Goal: Find specific page/section: Find specific page/section

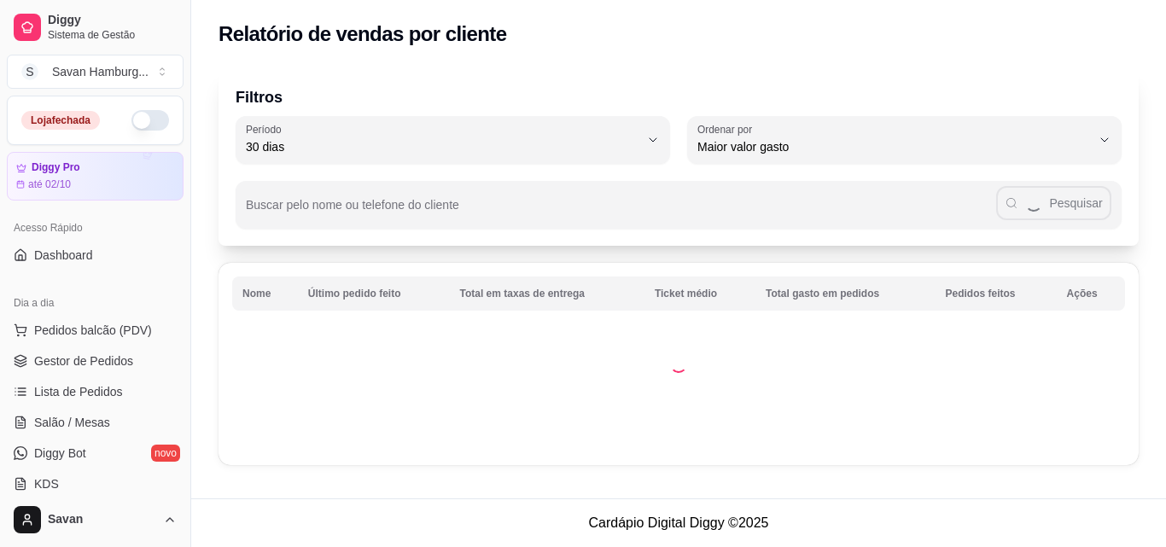
select select "30"
select select "HIGHEST_TOTAL_SPENT_WITH_ORDERS"
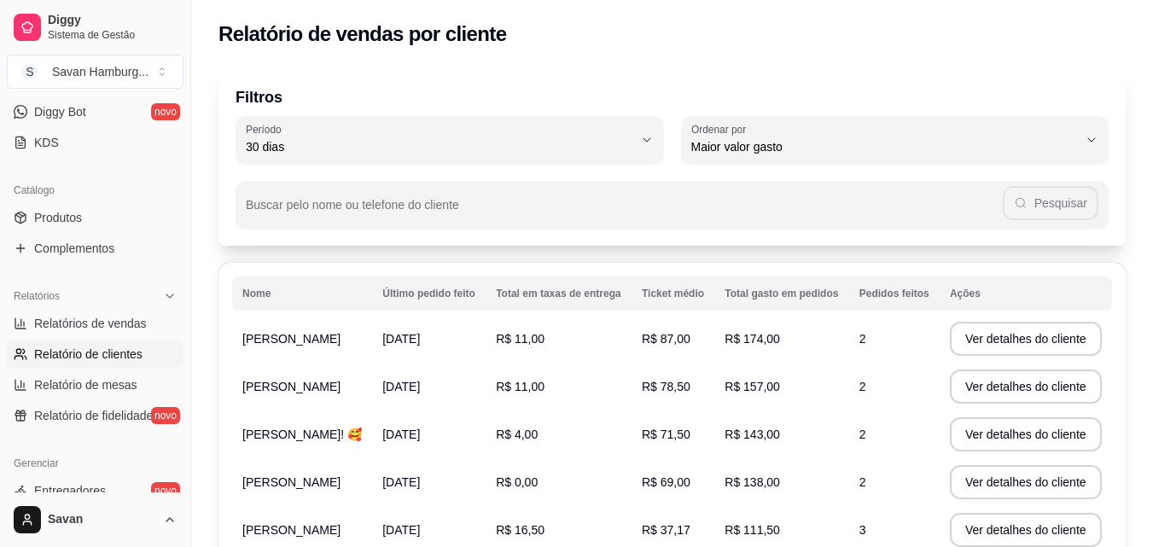
click at [848, 161] on button "Ordenar por Maior valor gasto" at bounding box center [895, 140] width 428 height 48
click at [811, 198] on li "Maior número de pedidos" at bounding box center [895, 188] width 398 height 26
type input "HIGHEST_ORDER_COUNT"
select select "HIGHEST_ORDER_COUNT"
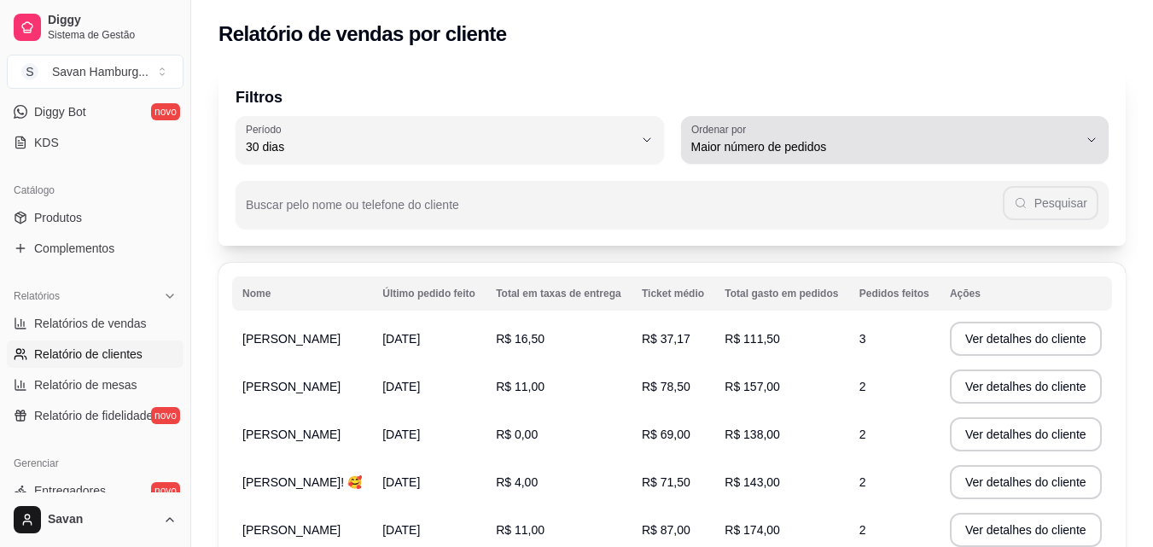
click at [878, 156] on div "Maior número de pedidos" at bounding box center [885, 140] width 388 height 34
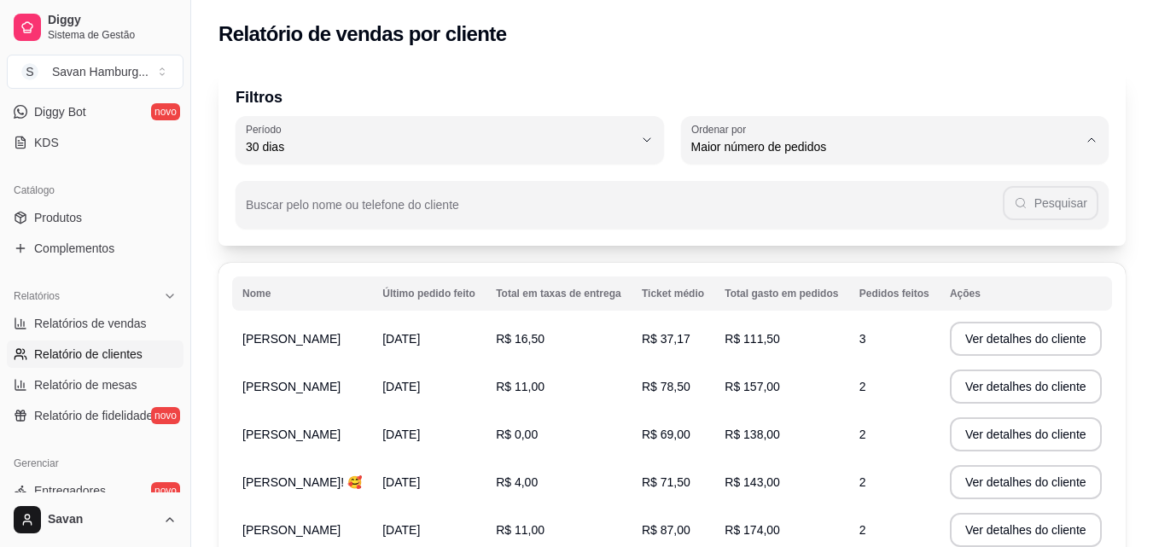
click at [807, 272] on span "Último pedido feito" at bounding box center [886, 271] width 369 height 16
type input "LAST_ORDER_MADE_AT"
select select "LAST_ORDER_MADE_AT"
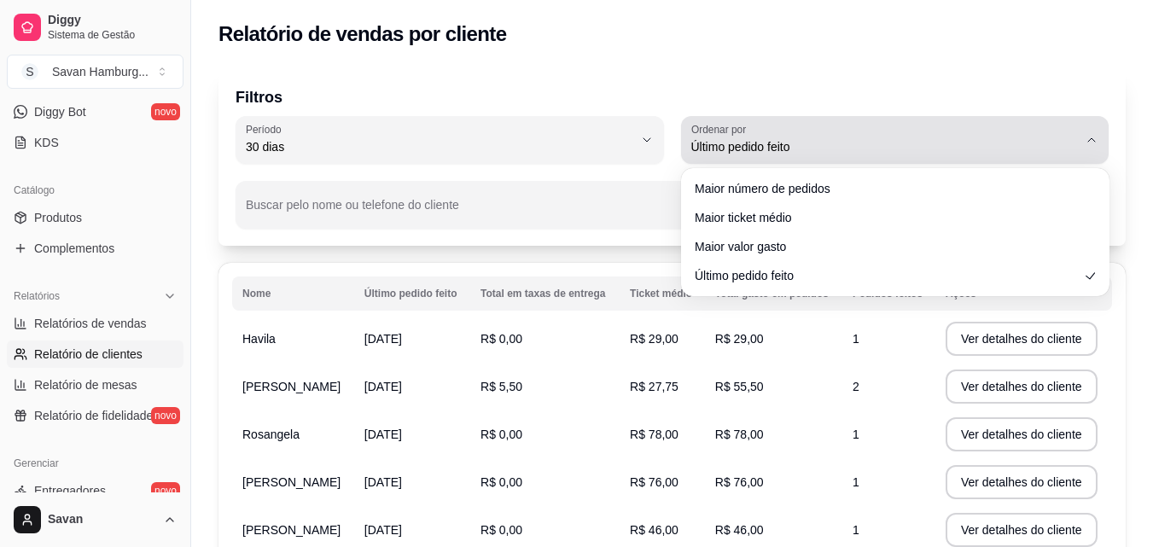
click at [836, 158] on button "Ordenar por Último pedido feito" at bounding box center [895, 140] width 428 height 48
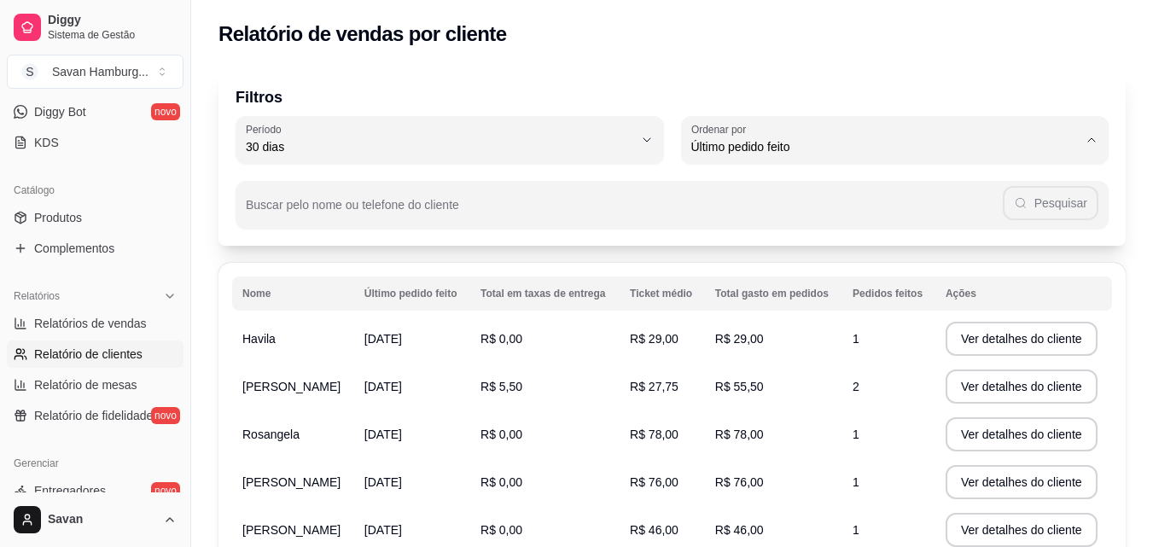
click at [790, 248] on span "Maior valor gasto" at bounding box center [886, 244] width 369 height 16
type input "HIGHEST_TOTAL_SPENT_WITH_ORDERS"
select select "HIGHEST_TOTAL_SPENT_WITH_ORDERS"
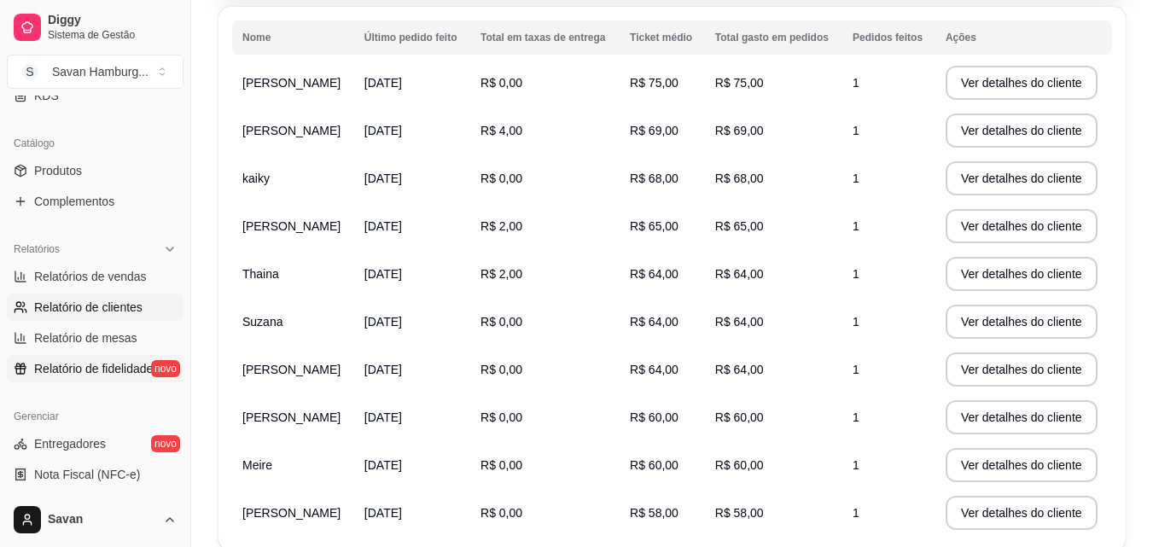
scroll to position [427, 0]
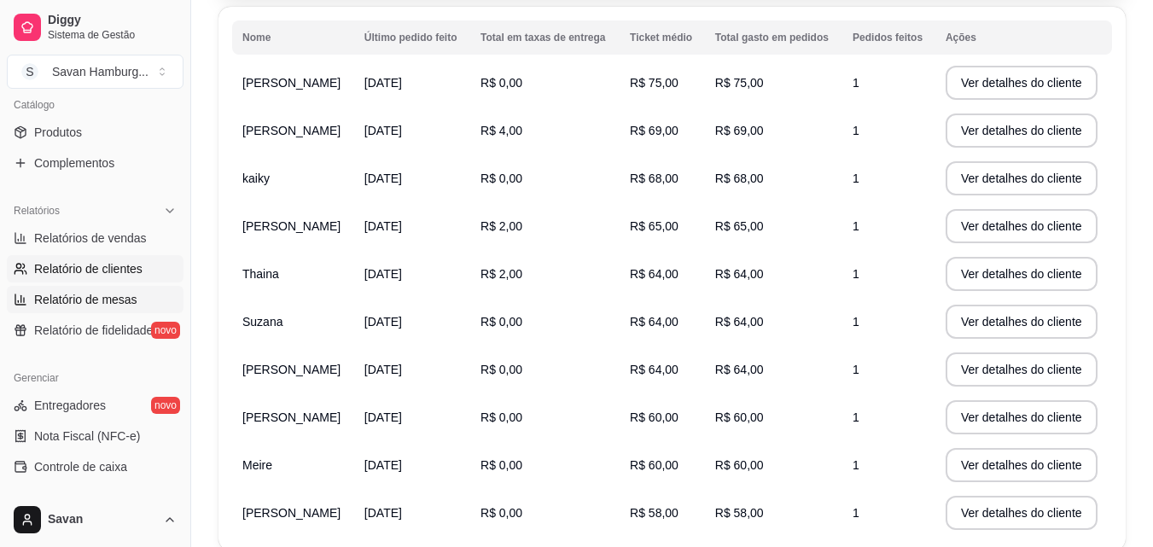
click at [119, 306] on span "Relatório de mesas" at bounding box center [85, 299] width 103 height 17
select select "TOTAL_OF_ORDERS"
select select "7"
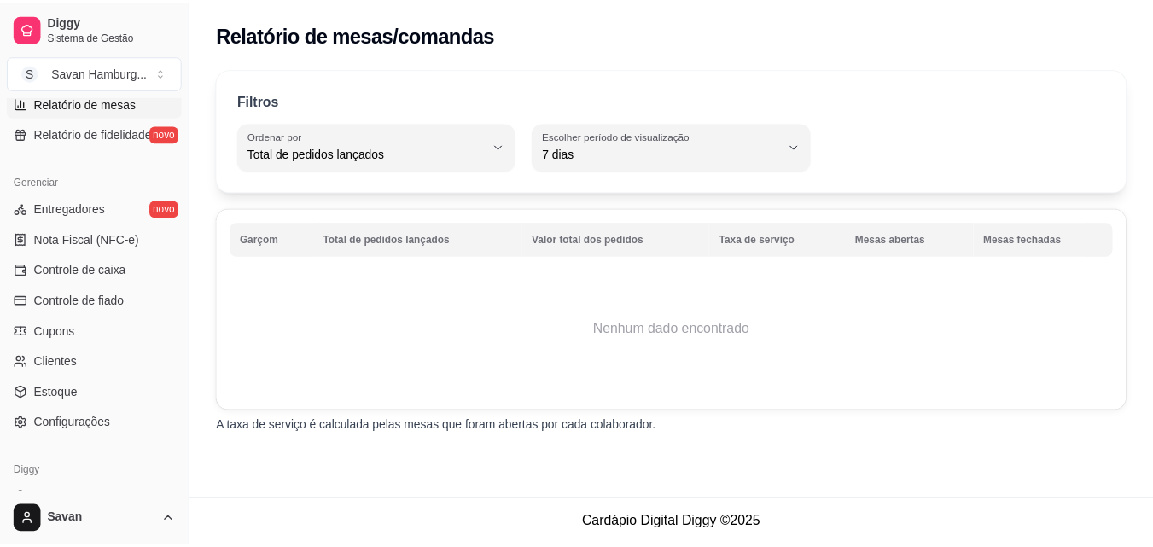
scroll to position [681, 0]
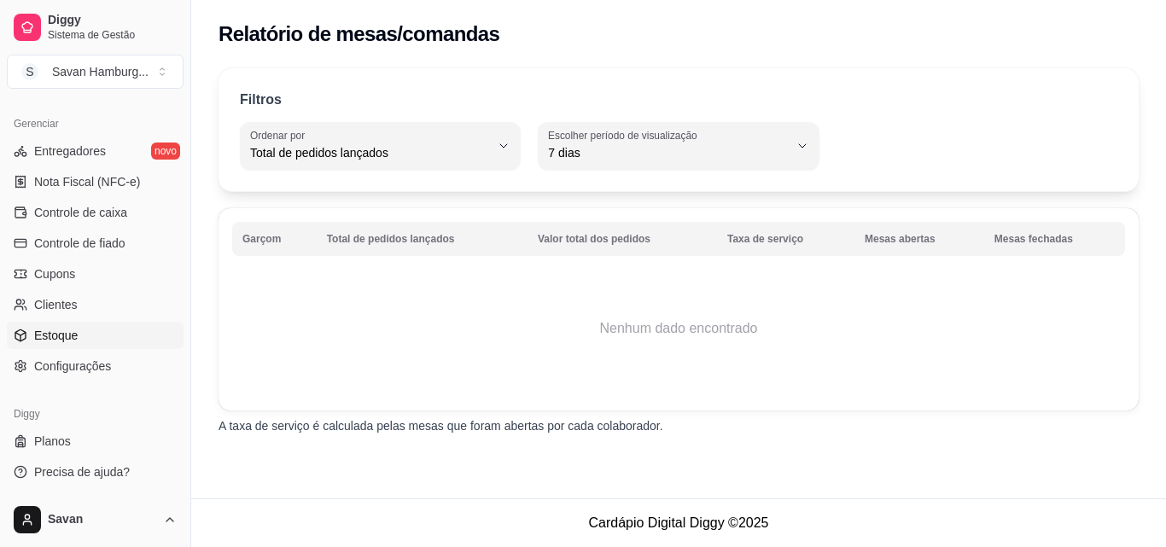
click at [94, 341] on link "Estoque" at bounding box center [95, 335] width 177 height 27
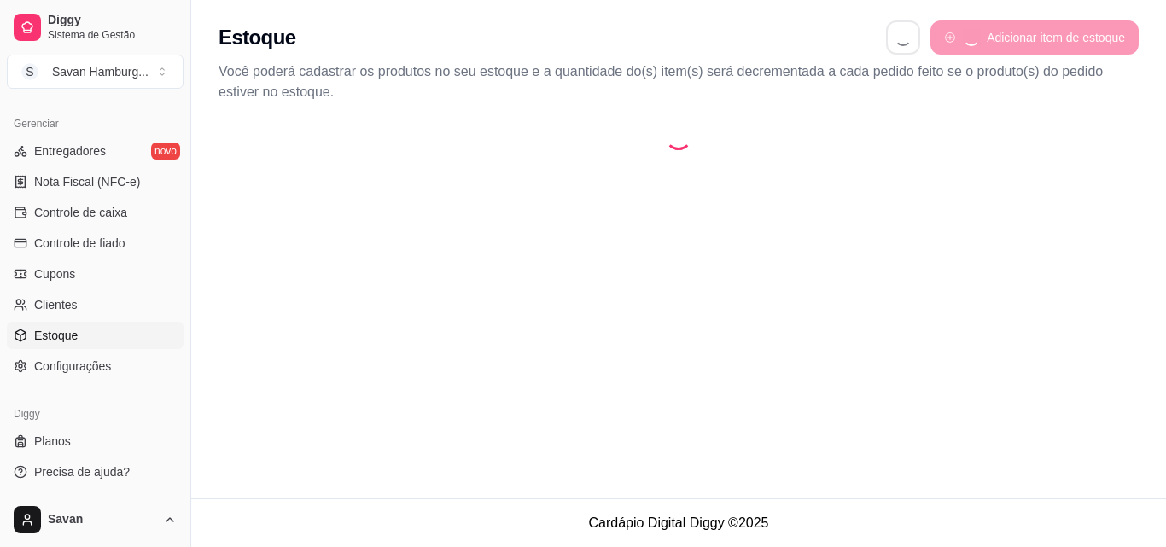
select select "QUANTITY_ORDER"
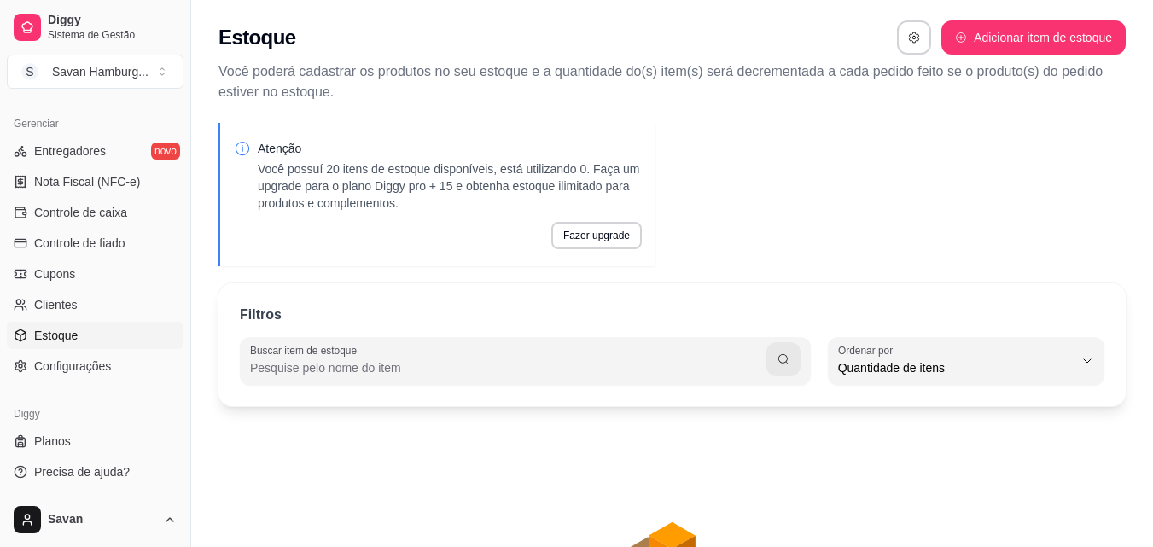
scroll to position [16, 0]
